Goal: Find specific page/section: Find specific page/section

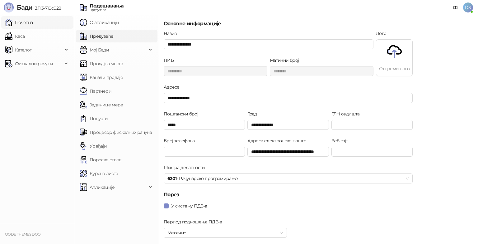
click at [26, 20] on link "Почетна" at bounding box center [19, 22] width 28 height 12
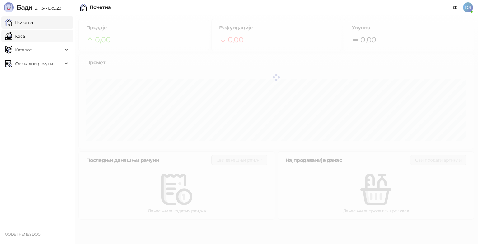
click at [21, 35] on link "Каса" at bounding box center [15, 36] width 20 height 12
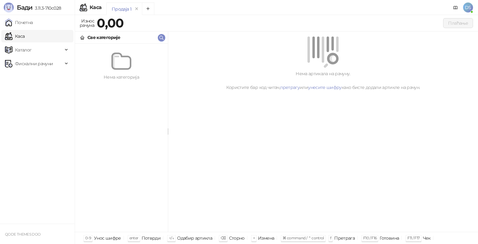
click at [25, 39] on link "Каса" at bounding box center [15, 36] width 20 height 12
click at [34, 55] on span "Каталог" at bounding box center [34, 50] width 58 height 12
click at [56, 106] on span "Фискални рачуни" at bounding box center [34, 106] width 58 height 12
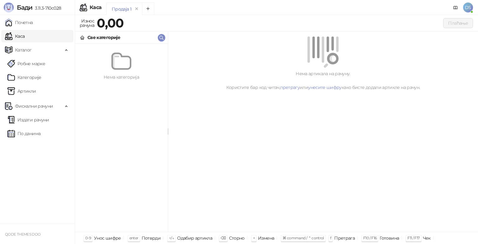
click at [25, 37] on link "Каса" at bounding box center [15, 36] width 20 height 12
click at [31, 50] on span "Каталог" at bounding box center [34, 50] width 58 height 12
click at [33, 25] on link "Почетна" at bounding box center [19, 22] width 28 height 12
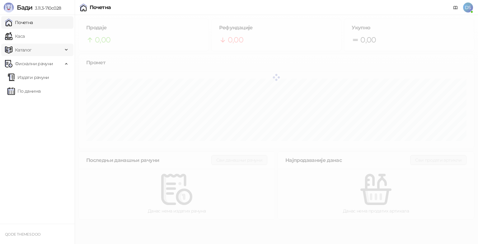
click at [8, 48] on img at bounding box center [8, 49] width 7 height 7
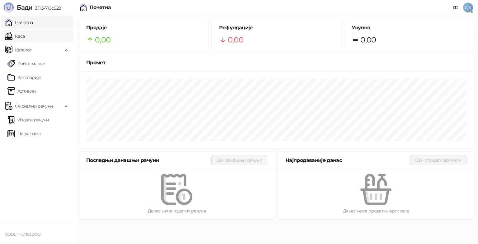
click at [18, 30] on link "Каса" at bounding box center [15, 36] width 20 height 12
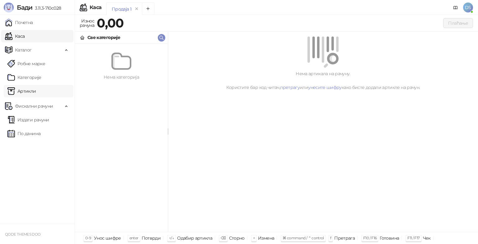
click at [35, 92] on link "Артикли" at bounding box center [21, 91] width 29 height 12
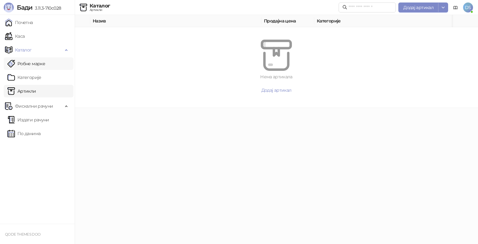
click at [45, 61] on link "Робне марке" at bounding box center [26, 63] width 38 height 12
